Goal: Check status: Check status

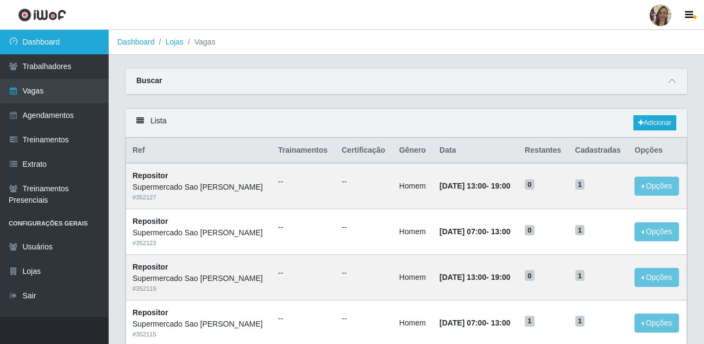
click at [34, 43] on link "Dashboard" at bounding box center [54, 42] width 109 height 24
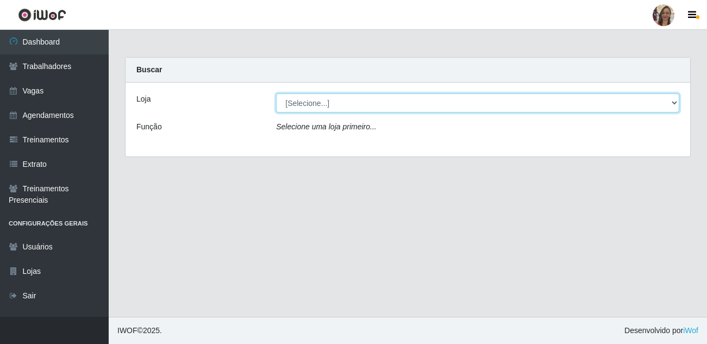
click at [673, 100] on select "[Selecione...] Supermercado Sao Francisco - Amarante" at bounding box center [477, 102] width 403 height 19
select select "383"
click at [276, 93] on select "[Selecione...] Supermercado Sao Francisco - Amarante" at bounding box center [477, 102] width 403 height 19
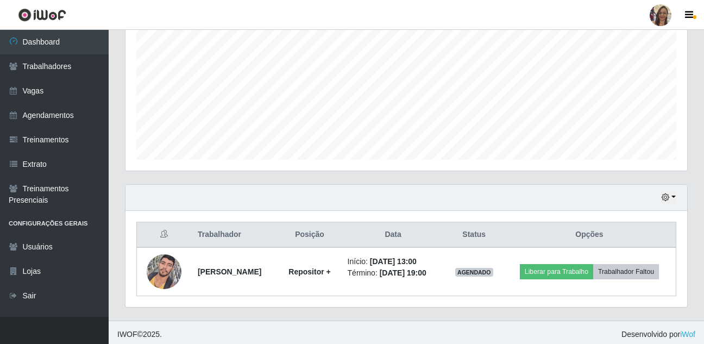
scroll to position [233, 0]
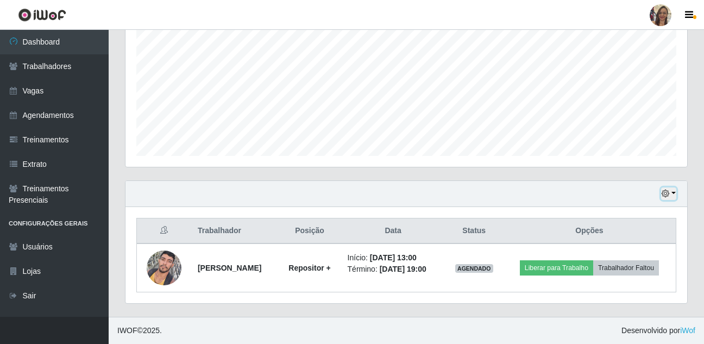
click at [671, 193] on button "button" at bounding box center [668, 193] width 15 height 12
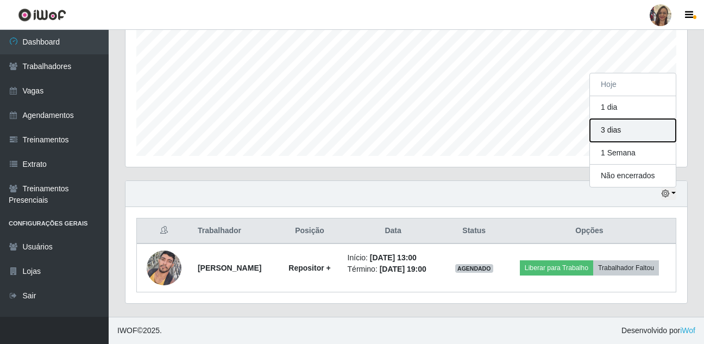
click at [621, 130] on button "3 dias" at bounding box center [633, 130] width 86 height 23
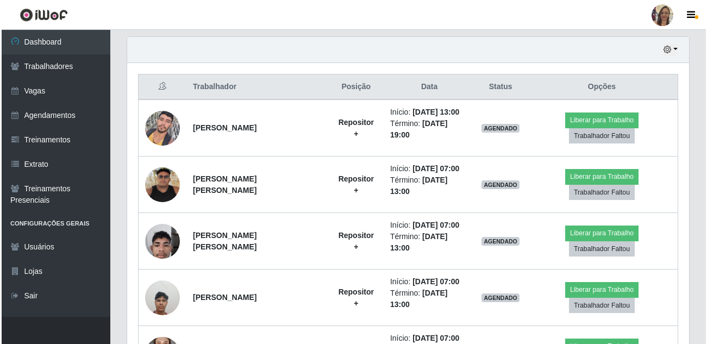
scroll to position [396, 0]
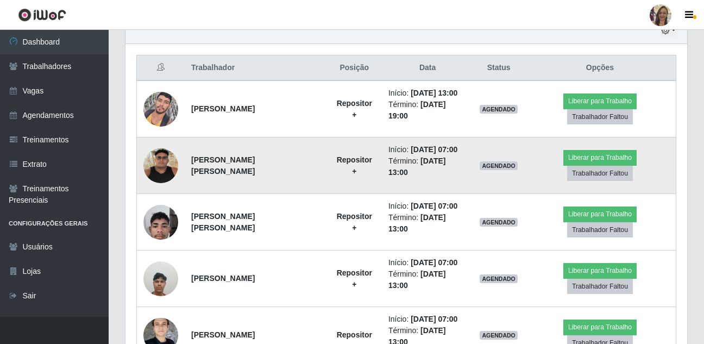
click at [157, 164] on img at bounding box center [160, 165] width 35 height 35
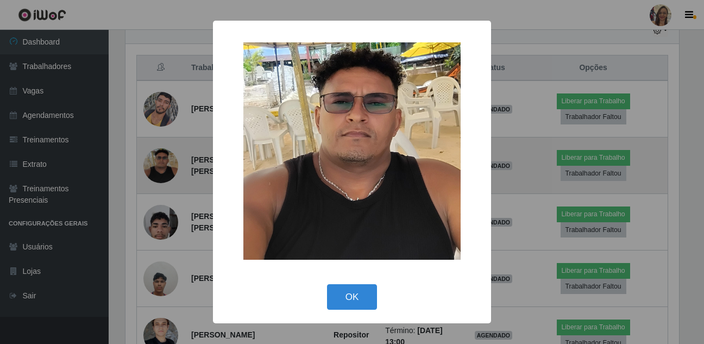
scroll to position [226, 557]
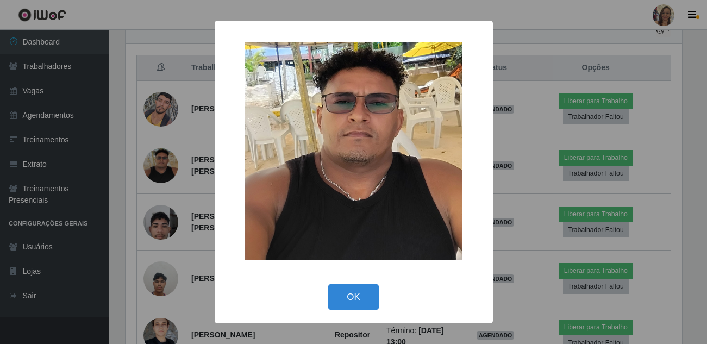
click at [168, 184] on div "× OK Cancel" at bounding box center [353, 172] width 707 height 344
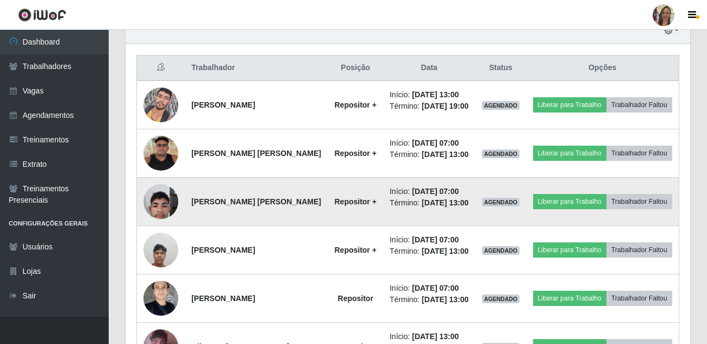
scroll to position [226, 562]
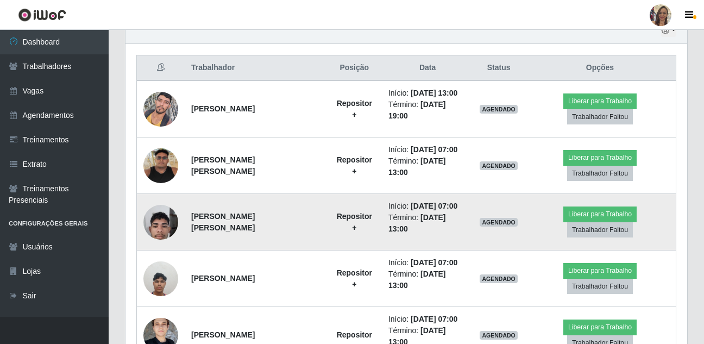
click at [163, 221] on img at bounding box center [160, 222] width 35 height 46
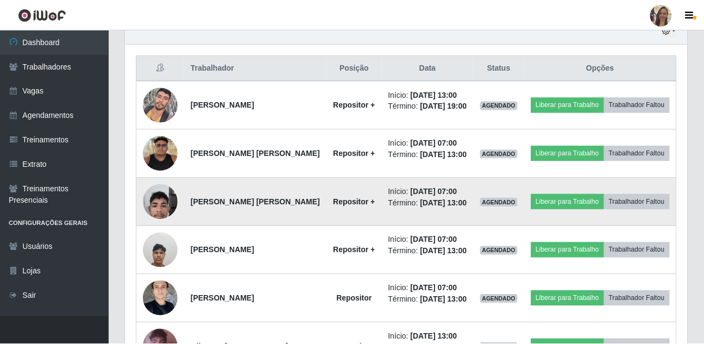
scroll to position [226, 557]
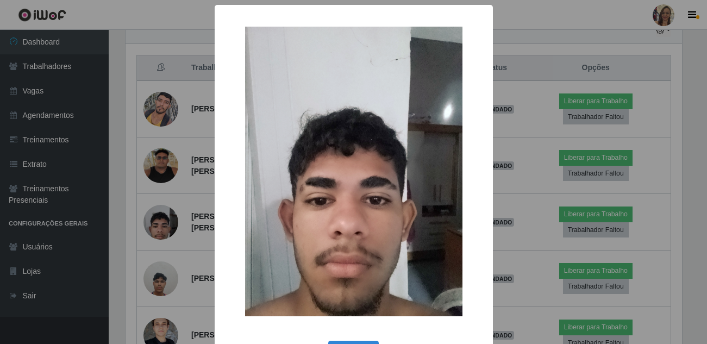
click at [192, 194] on div "× OK Cancel" at bounding box center [353, 172] width 707 height 344
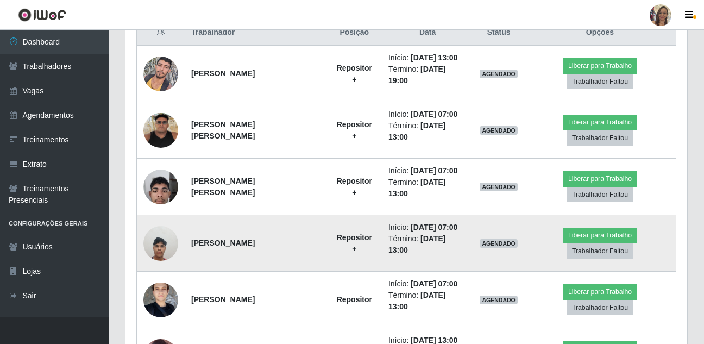
scroll to position [450, 0]
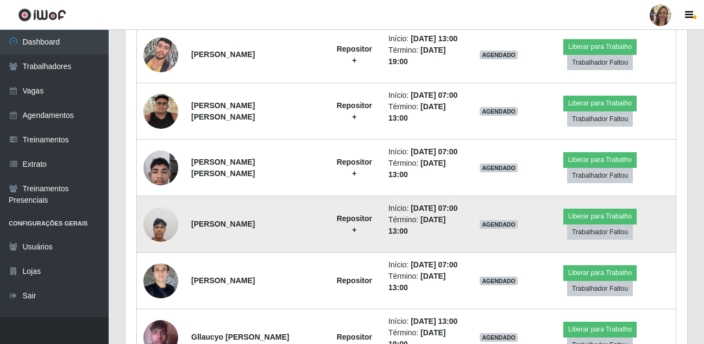
click at [160, 228] on img at bounding box center [160, 224] width 35 height 46
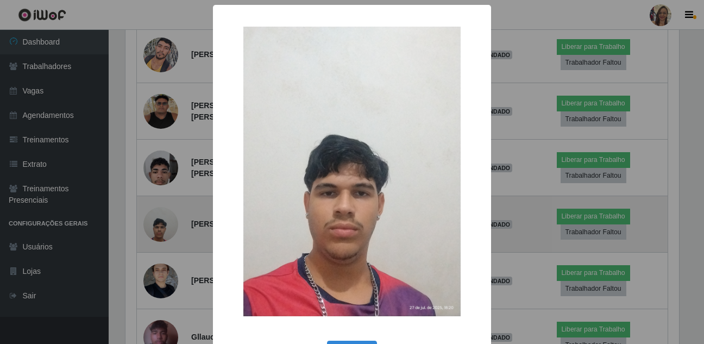
scroll to position [226, 557]
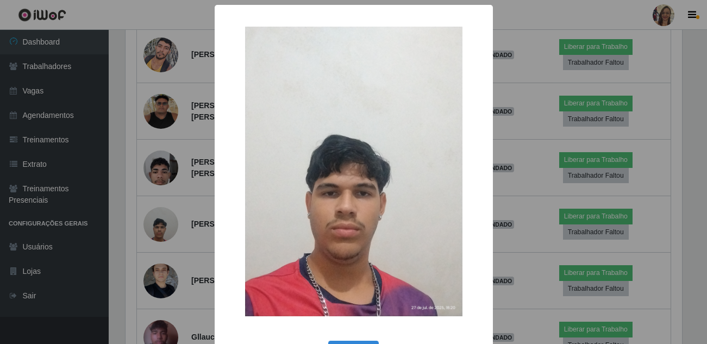
click at [193, 205] on div "× OK Cancel" at bounding box center [353, 172] width 707 height 344
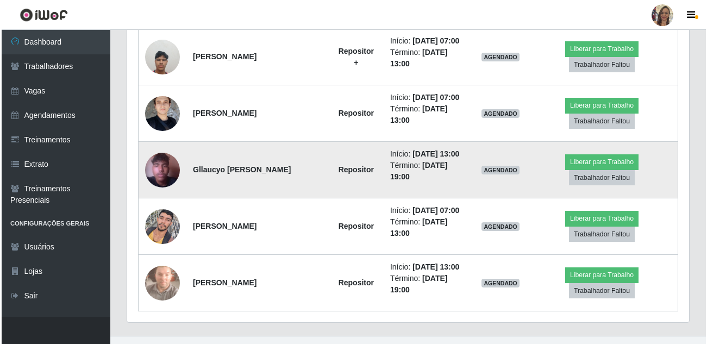
scroll to position [636, 0]
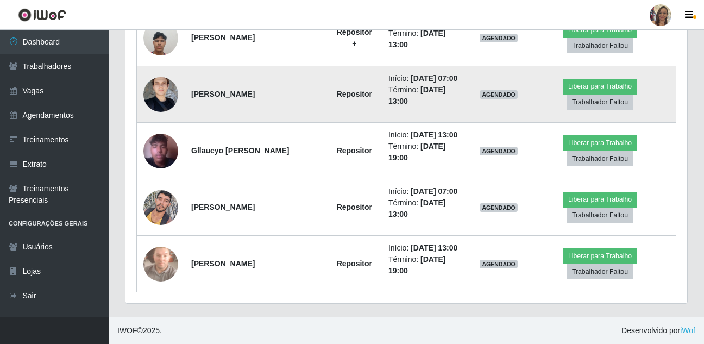
click at [165, 99] on img at bounding box center [160, 94] width 35 height 63
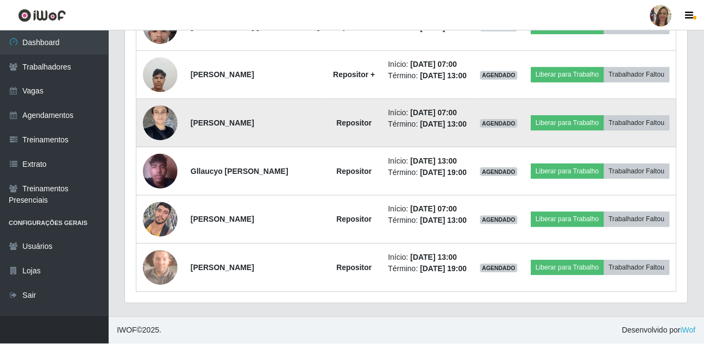
scroll to position [226, 557]
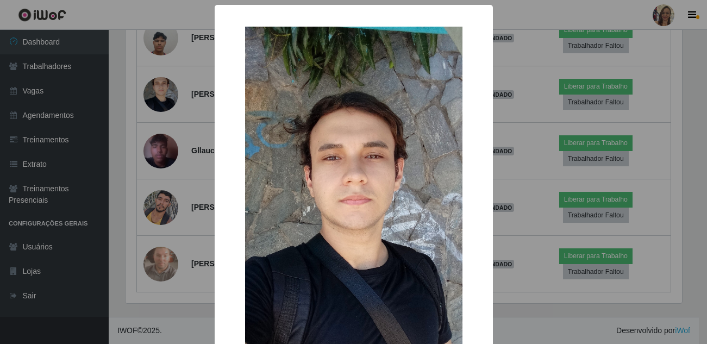
click at [192, 178] on div "× OK Cancel" at bounding box center [353, 172] width 707 height 344
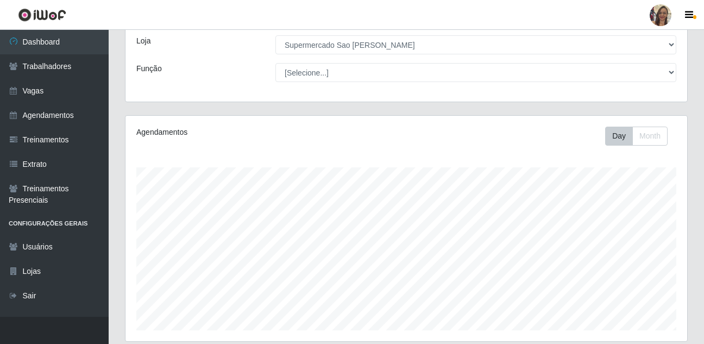
scroll to position [39, 0]
